Goal: Information Seeking & Learning: Check status

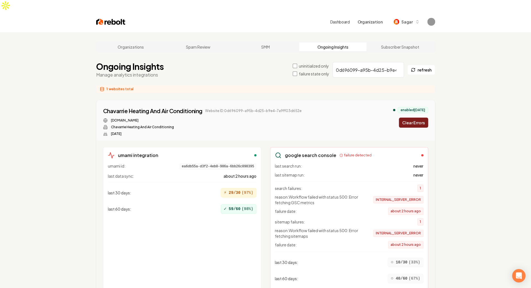
click at [422, 117] on button "Clear Errors" at bounding box center [413, 122] width 29 height 10
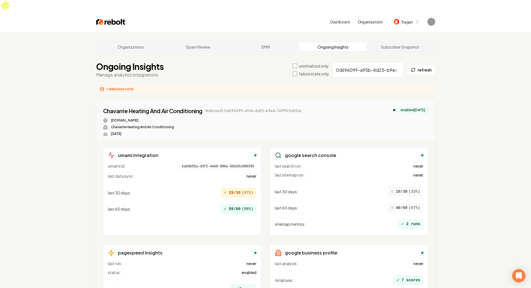
click at [230, 109] on span "Website ID: 0d696099-a95b-4d25-b9e4-7a9ff03d652e" at bounding box center [253, 111] width 97 height 4
drag, startPoint x: 223, startPoint y: 99, endPoint x: 317, endPoint y: 107, distance: 94.1
click at [317, 107] on div "Chavarrie Heating And Air Conditioning Website ID: 0d696099-a95b-4d25-b9e4-7a9f…" at bounding box center [265, 121] width 325 height 29
click at [297, 107] on div "Chavarrie Heating And Air Conditioning Website ID: 0d696099-a95b-4d25-b9e4-7a9f…" at bounding box center [265, 121] width 325 height 29
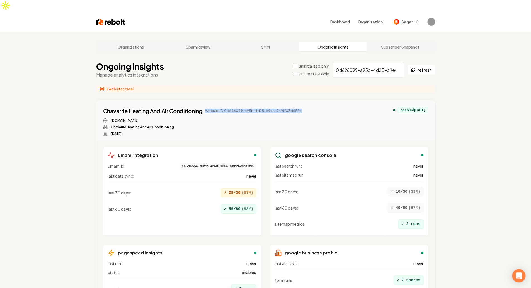
drag, startPoint x: 297, startPoint y: 99, endPoint x: 222, endPoint y: 100, distance: 75.0
click at [222, 107] on div "Chavarrie Heating And Air Conditioning Website ID: 0d696099-a95b-4d25-b9e4-7a9f…" at bounding box center [265, 121] width 325 height 29
click at [222, 109] on span "Website ID: 0d696099-a95b-4d25-b9e4-7a9ff03d652e" at bounding box center [253, 111] width 97 height 4
click at [295, 118] on div "chavarriehvac.com Chavarrie Heating And Air Conditioning Jun 12, 2025" at bounding box center [202, 127] width 199 height 18
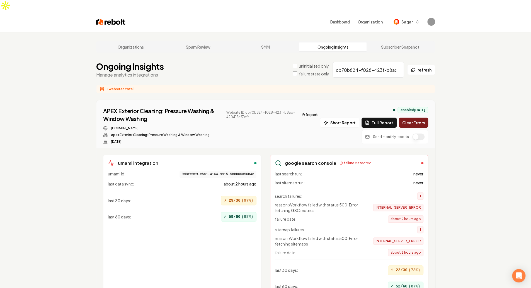
click at [422, 117] on button "Clear Errors" at bounding box center [413, 122] width 29 height 10
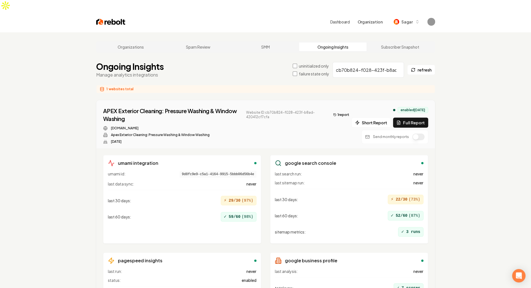
click at [421, 133] on button "button" at bounding box center [419, 136] width 12 height 7
click at [464, 148] on div "Organizations Spam Review SMM Ongoing Insights Subscriber Snapshot Ongoing Insi…" at bounding box center [265, 187] width 531 height 310
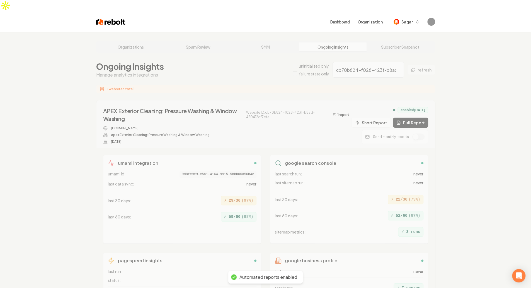
click at [434, 158] on div "Organizations Spam Review SMM Ongoing Insights Subscriber Snapshot Ongoing Insi…" at bounding box center [265, 187] width 531 height 310
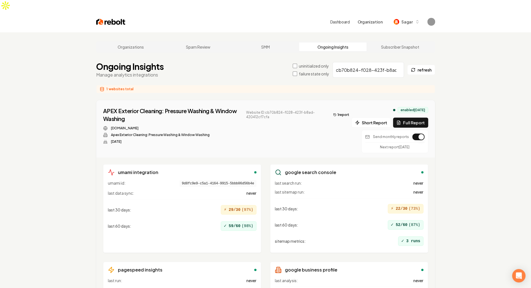
click at [309, 126] on div "imperialpw.com Apex Exterior Cleaning: Pressure Washing & Window Washing Jul 18…" at bounding box center [227, 135] width 249 height 18
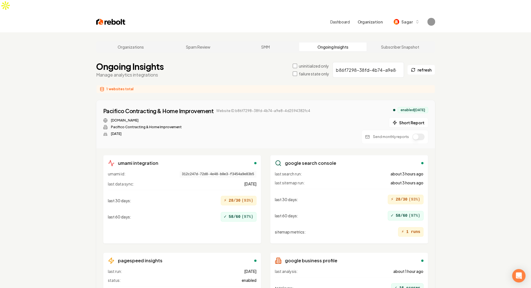
click at [243, 100] on div "Pacifico Contracting & Home Improvement Website ID: b86f7298-38fd-4b74-a9e8-4d2…" at bounding box center [266, 124] width 339 height 48
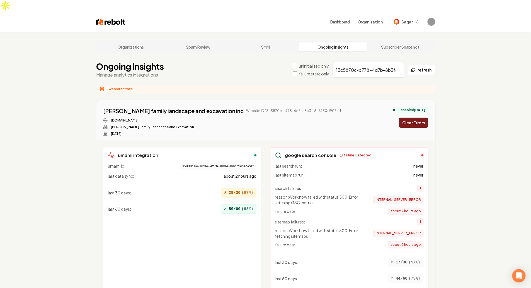
click at [416, 117] on button "Clear Errors" at bounding box center [413, 122] width 29 height 10
click at [283, 118] on div "themarekfamily.com Marek Family Landscape and Excavation Jul 17, 2025" at bounding box center [222, 127] width 238 height 18
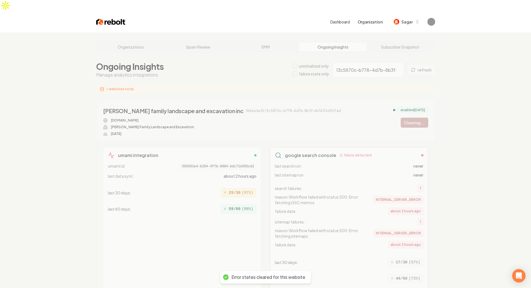
click at [283, 116] on div "Organizations Spam Review SMM Ongoing Insights Subscriber Snapshot Ongoing Insi…" at bounding box center [265, 218] width 531 height 373
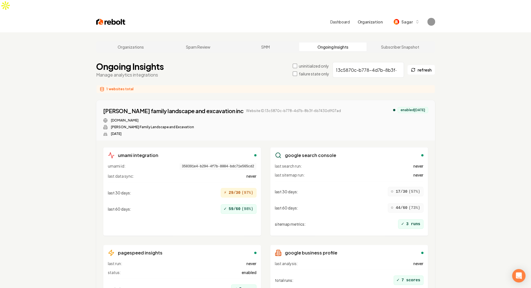
click at [283, 118] on div "themarekfamily.com Marek Family Landscape and Excavation Jul 17, 2025" at bounding box center [222, 127] width 238 height 18
click at [265, 63] on div "Ongoing Insights Manage analytics integrations uninitialized only failure state…" at bounding box center [265, 69] width 339 height 17
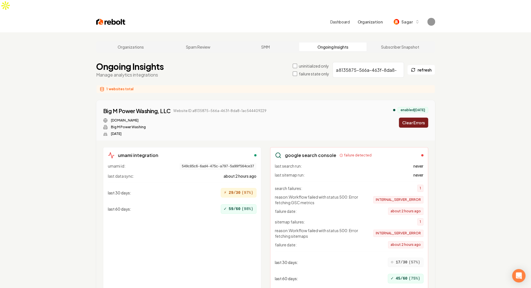
click at [408, 117] on button "Clear Errors" at bounding box center [413, 122] width 29 height 10
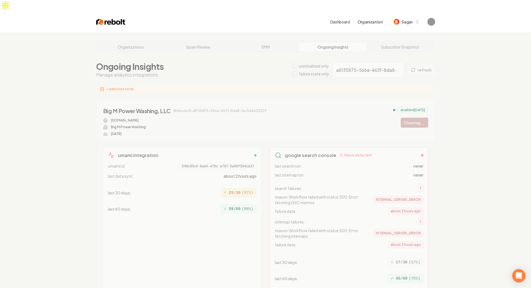
click at [331, 114] on div "Organizations Spam Review SMM Ongoing Insights Subscriber Snapshot Ongoing Insi…" at bounding box center [265, 218] width 531 height 373
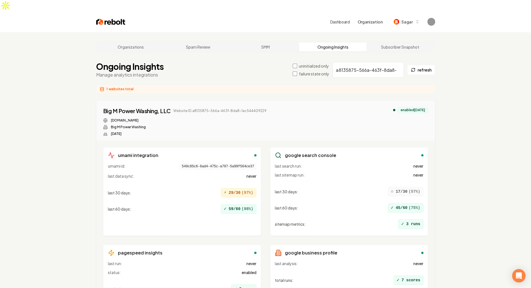
click at [331, 114] on div "Big M Power Washing, LLC Website ID: a8135875-566a-463f-8da8-1ac544409229 bigmp…" at bounding box center [265, 121] width 325 height 29
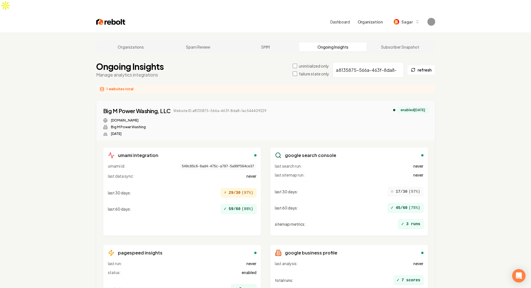
click at [331, 114] on div "Big M Power Washing, LLC Website ID: a8135875-566a-463f-8da8-1ac544409229 bigmp…" at bounding box center [265, 121] width 325 height 29
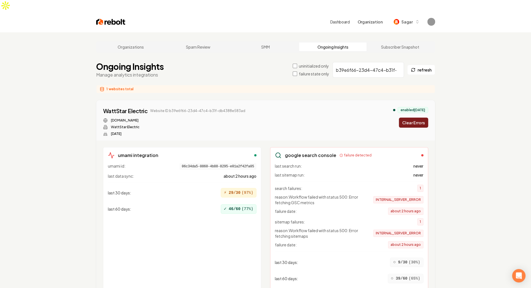
click at [411, 117] on button "Clear Errors" at bounding box center [413, 122] width 29 height 10
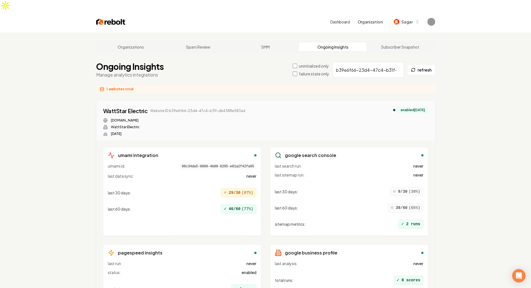
click at [309, 107] on div "WattStar Electric Website ID: b39e6f66-23d4-47c4-b31f-db4388e583ad [DOMAIN_NAME…" at bounding box center [265, 121] width 325 height 29
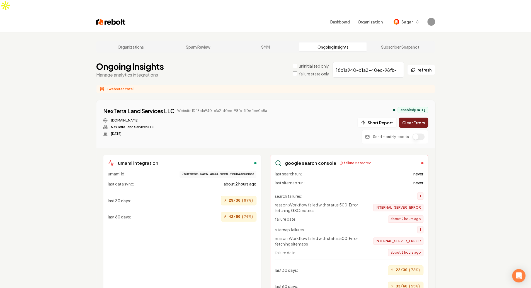
click at [331, 114] on div "NexTerra Land Services LLC Website ID: 18b1a940-b1a2-40ec-98fb-ff0ef1ce0b8a nex…" at bounding box center [265, 125] width 325 height 37
click at [416, 117] on button "Clear Errors" at bounding box center [413, 122] width 29 height 10
click at [275, 112] on div "NexTerra Land Services LLC Website ID: 18b1a940-b1a2-40ec-98fb-ff0ef1ce0b8a nex…" at bounding box center [265, 125] width 325 height 37
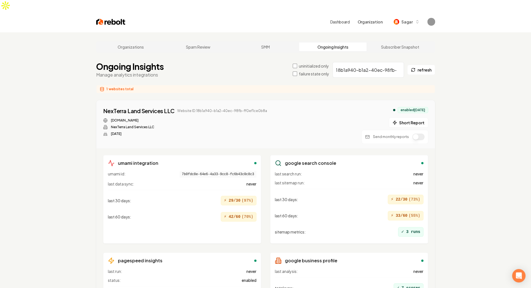
click at [289, 107] on div "NexTerra Land Services LLC Website ID: 18b1a940-b1a2-40ec-98fb-ff0ef1ce0b8a nex…" at bounding box center [265, 125] width 325 height 37
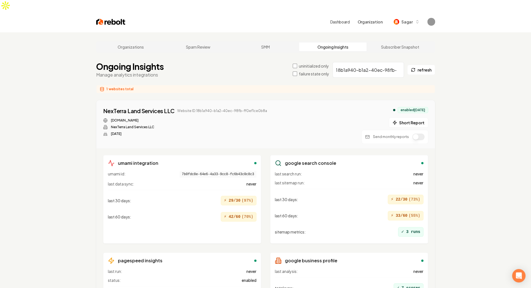
click at [307, 107] on div "NexTerra Land Services LLC Website ID: 18b1a940-b1a2-40ec-98fb-ff0ef1ce0b8a nex…" at bounding box center [265, 125] width 325 height 37
click at [313, 110] on div "NexTerra Land Services LLC Website ID: 18b1a940-b1a2-40ec-98fb-ff0ef1ce0b8a nex…" at bounding box center [265, 125] width 325 height 37
